Goal: Find specific page/section: Find specific page/section

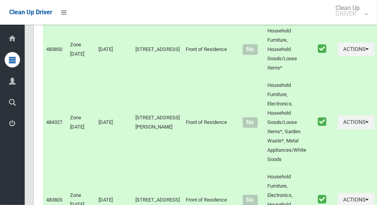
scroll to position [1845, 0]
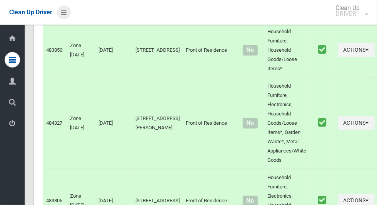
click at [66, 13] on icon at bounding box center [63, 12] width 5 height 13
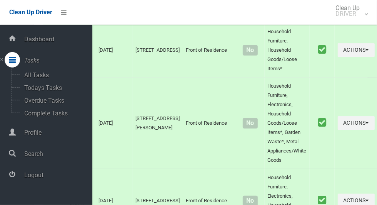
click at [44, 173] on span "Logout" at bounding box center [57, 174] width 70 height 7
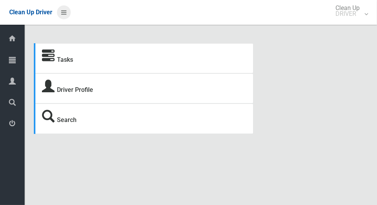
click at [62, 14] on icon at bounding box center [63, 12] width 5 height 13
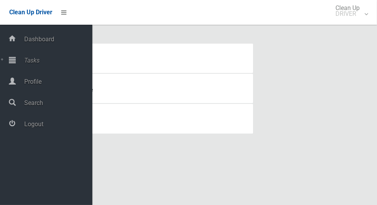
click at [57, 64] on span "Tasks" at bounding box center [57, 60] width 70 height 7
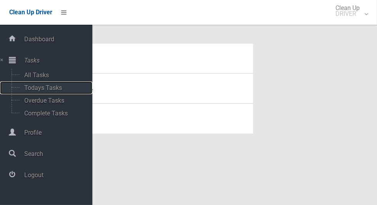
click at [50, 91] on span "Todays Tasks" at bounding box center [54, 87] width 64 height 7
